Goal: Check status: Check status

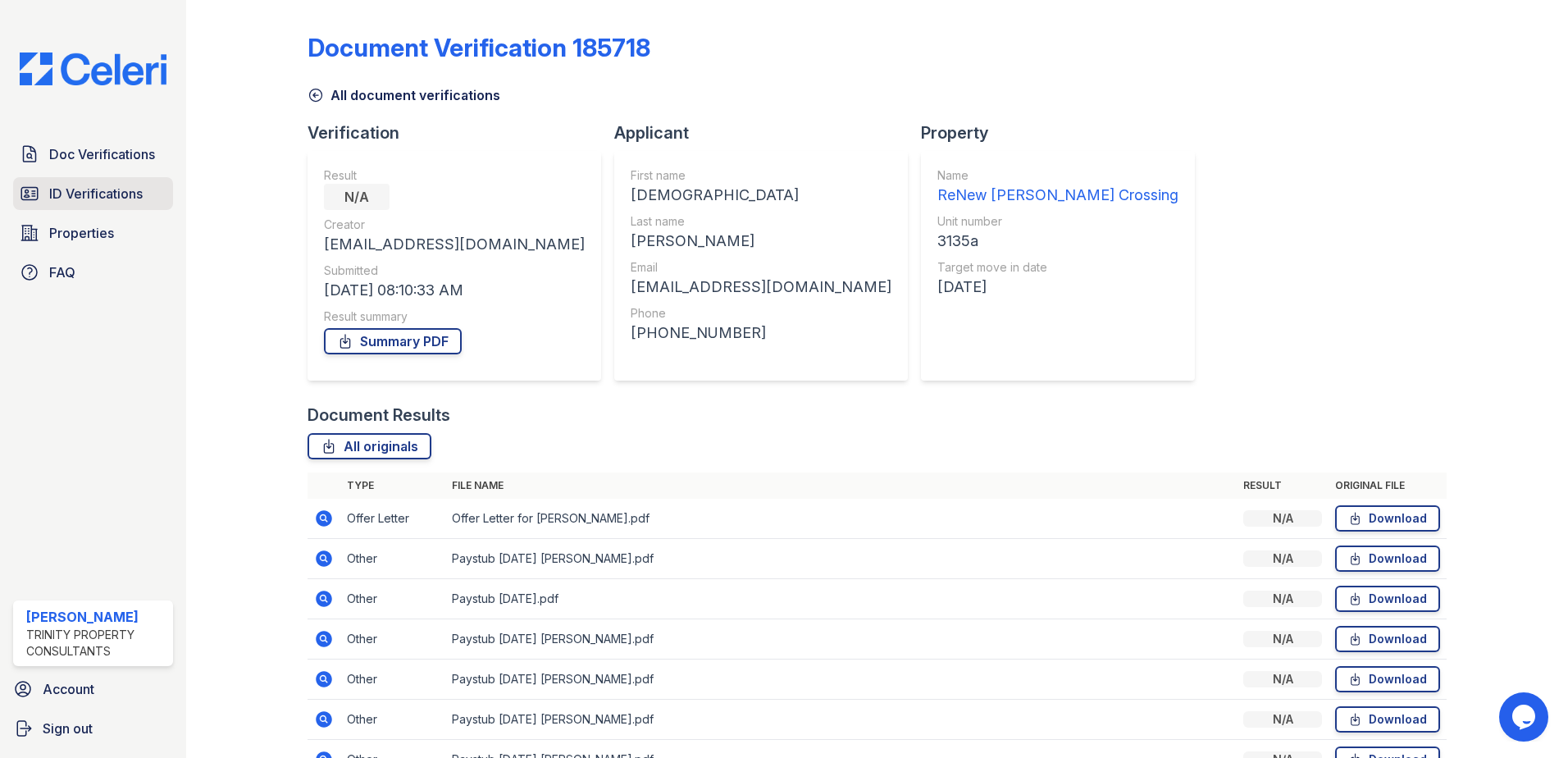
click at [139, 198] on span "ID Verifications" at bounding box center [96, 193] width 94 height 20
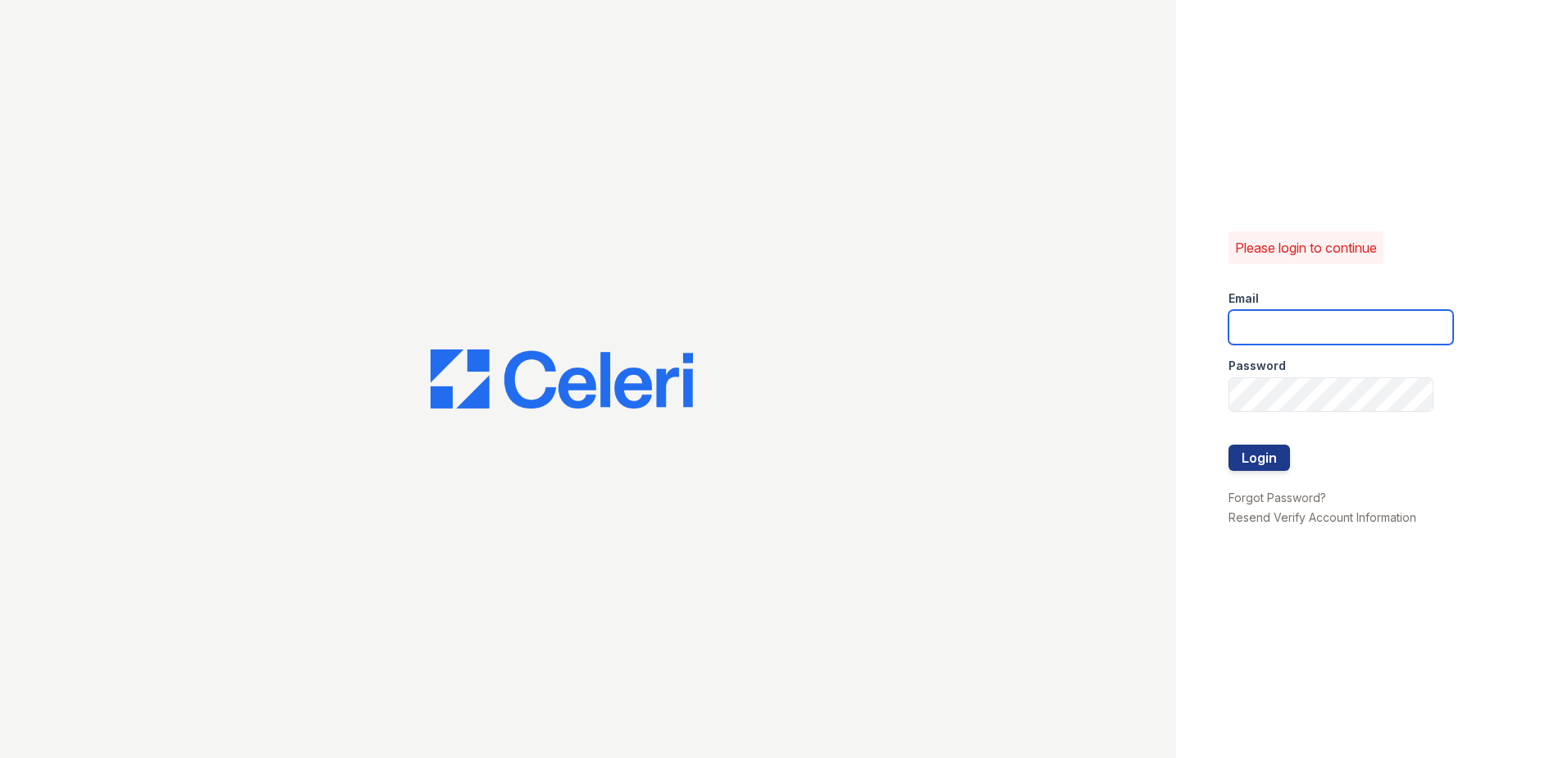
type input "sclarke@trinity-pm.com"
click at [1284, 462] on button "Login" at bounding box center [1259, 458] width 61 height 26
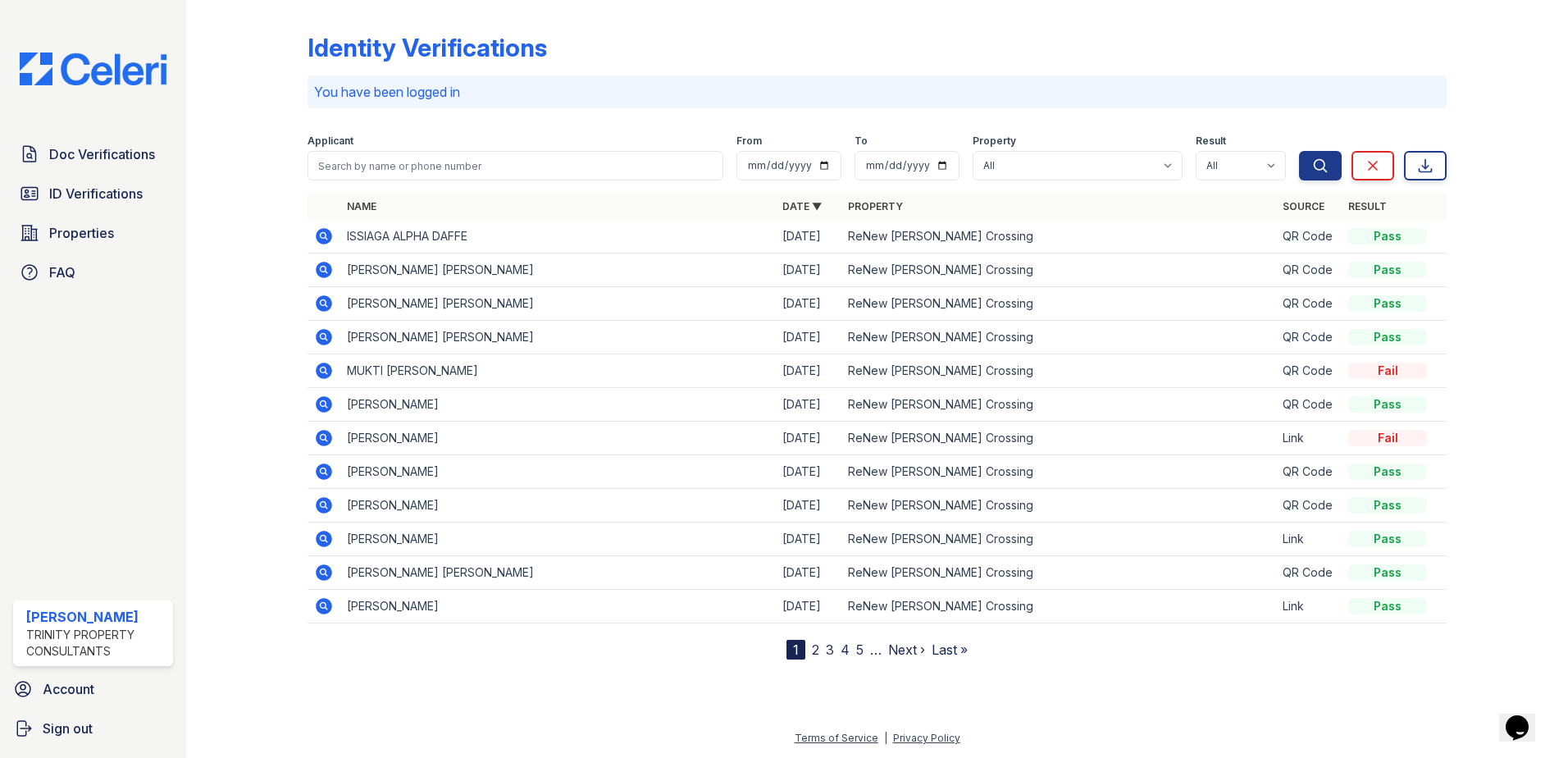
click at [318, 230] on icon at bounding box center [323, 236] width 20 height 20
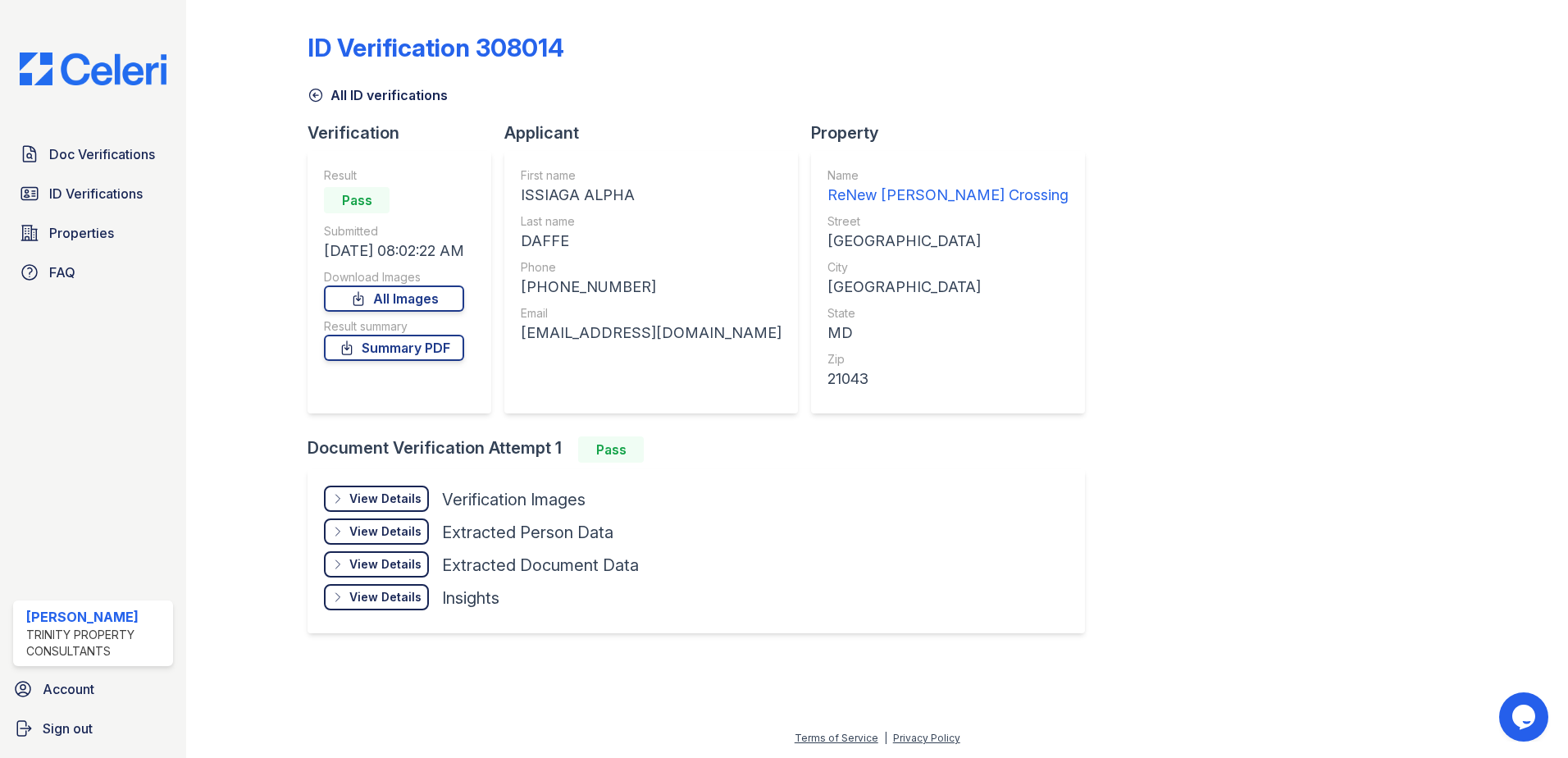
click at [375, 489] on div "View Details Details" at bounding box center [376, 499] width 105 height 26
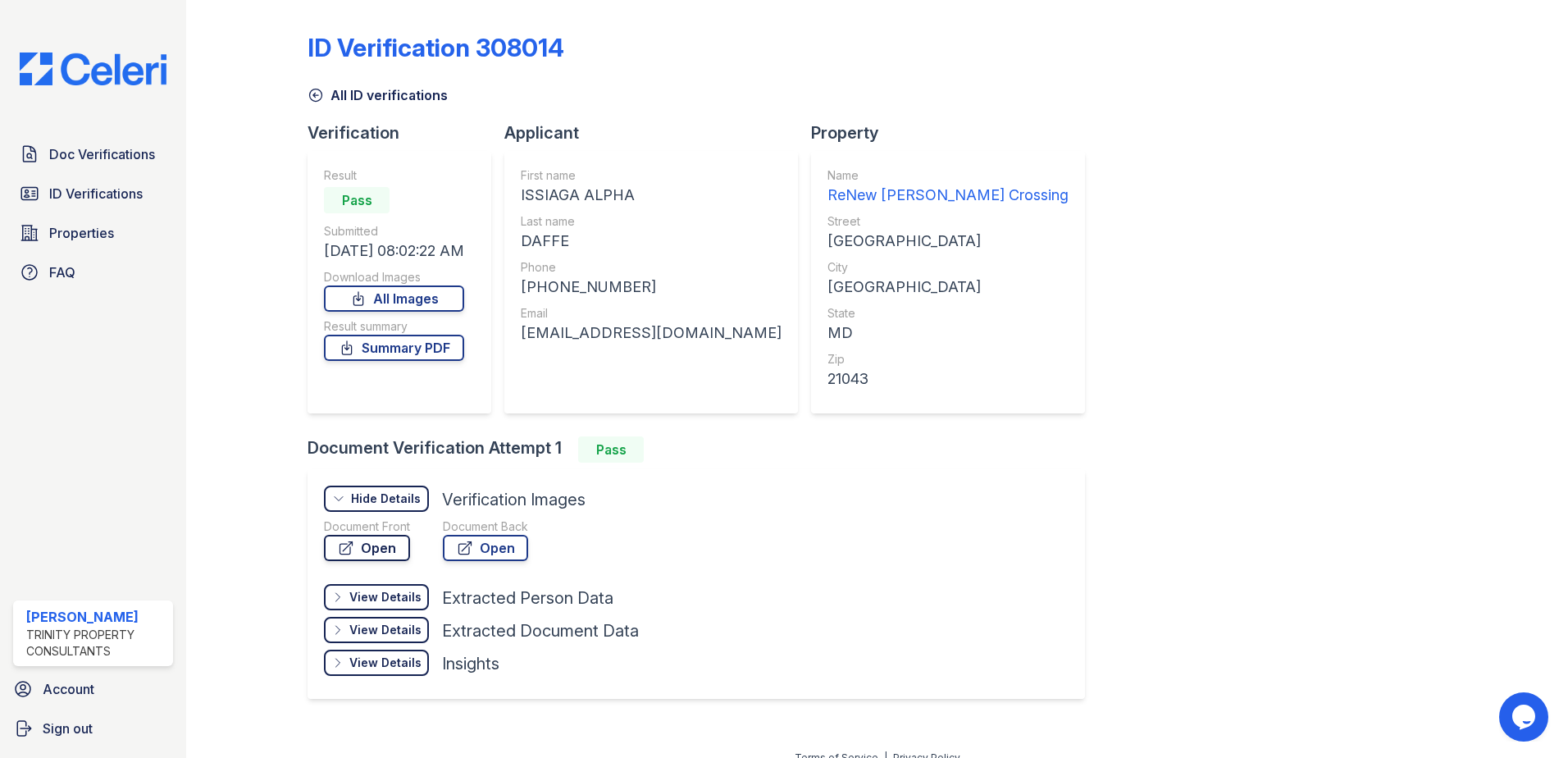
click at [389, 551] on link "Open" at bounding box center [367, 548] width 86 height 26
